Goal: Check status

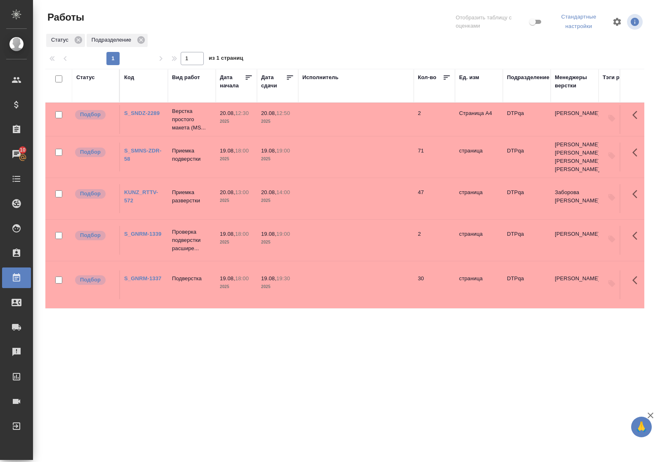
click at [85, 78] on div "Статус" at bounding box center [85, 77] width 19 height 8
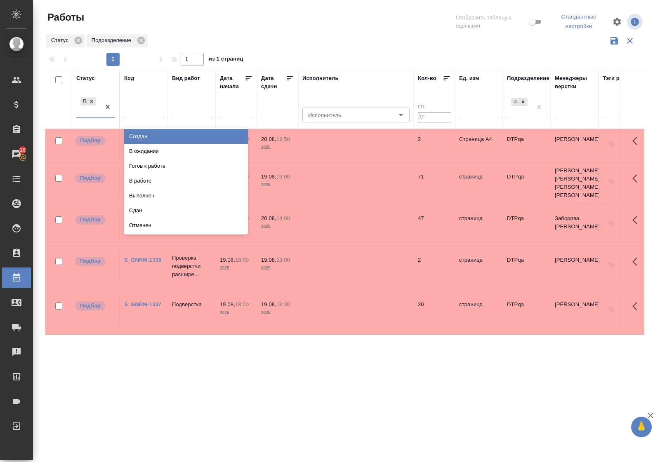
click at [96, 115] on div "Подбор" at bounding box center [88, 107] width 24 height 22
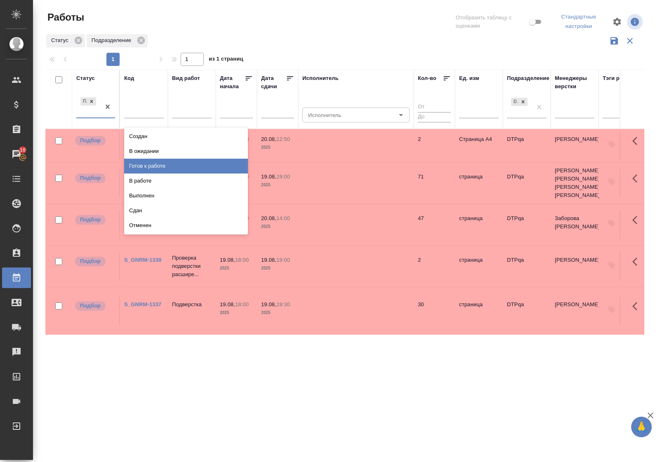
click at [142, 168] on div "Готов к работе" at bounding box center [186, 166] width 124 height 15
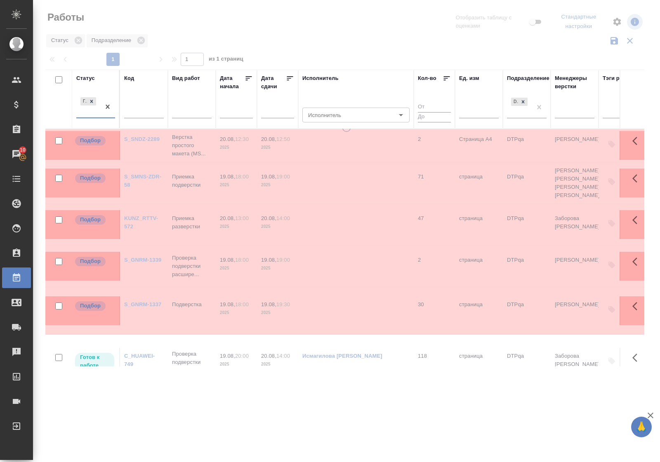
click at [95, 118] on div "option Подбор, deselected. 0 results available. Select is focused ,type to refi…" at bounding box center [95, 110] width 39 height 29
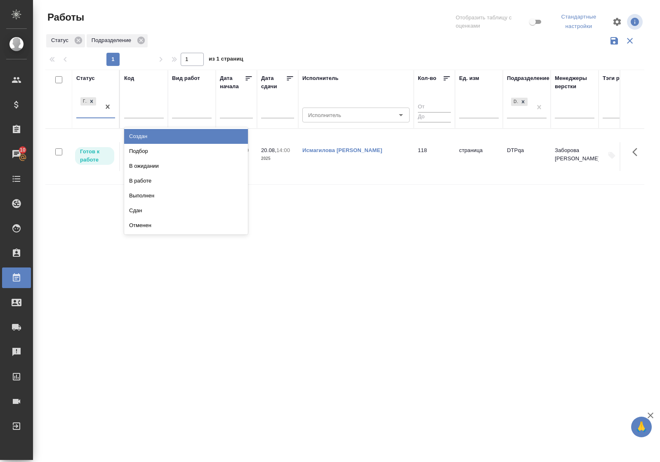
click at [95, 117] on div "Готов к работе" at bounding box center [88, 107] width 24 height 22
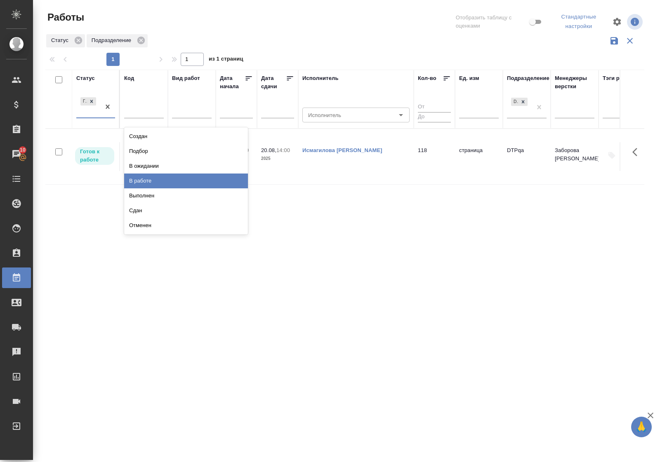
drag, startPoint x: 155, startPoint y: 178, endPoint x: 160, endPoint y: 178, distance: 4.1
click at [157, 178] on div "В работе" at bounding box center [186, 181] width 124 height 15
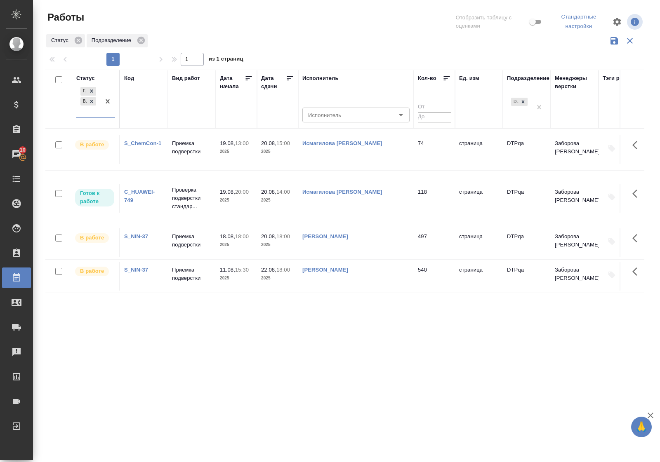
click at [92, 117] on div "Готов к работе В работе" at bounding box center [88, 101] width 24 height 32
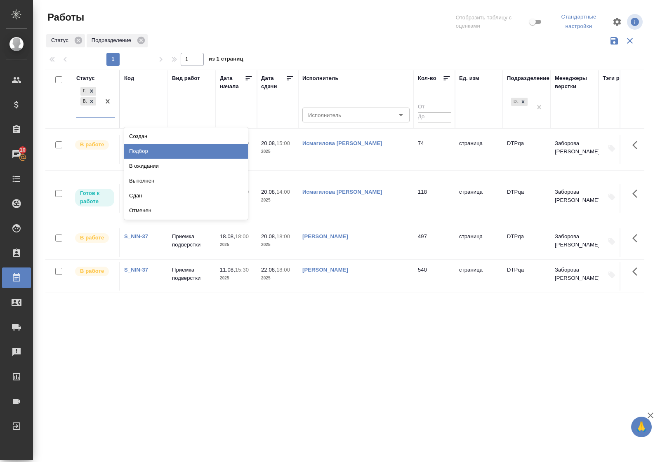
click at [135, 153] on div "Подбор" at bounding box center [186, 151] width 124 height 15
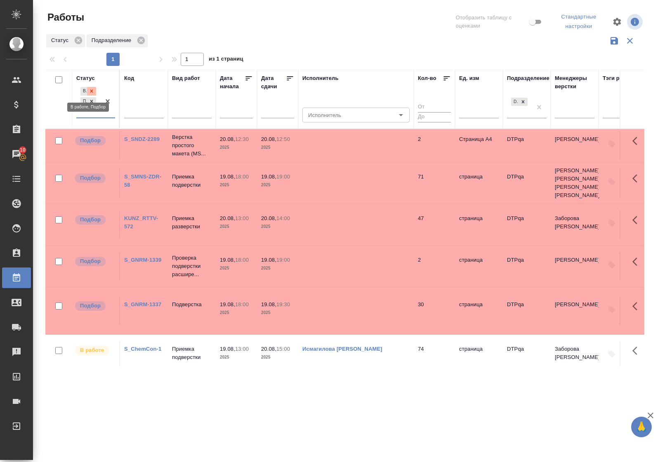
click at [91, 90] on icon at bounding box center [92, 91] width 6 height 6
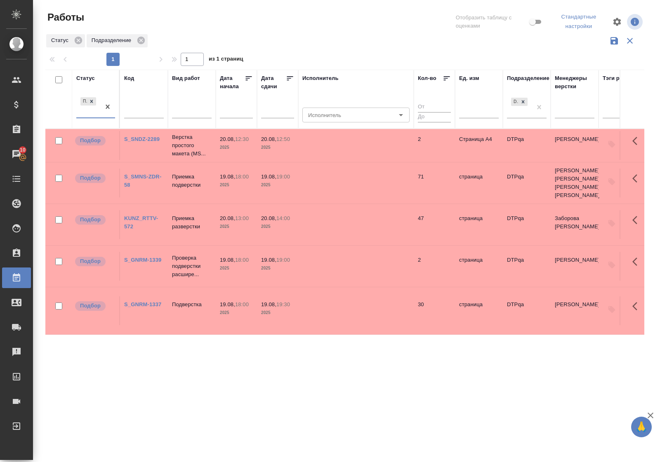
click at [89, 79] on div "Статус" at bounding box center [85, 78] width 19 height 8
